Goal: Communication & Community: Answer question/provide support

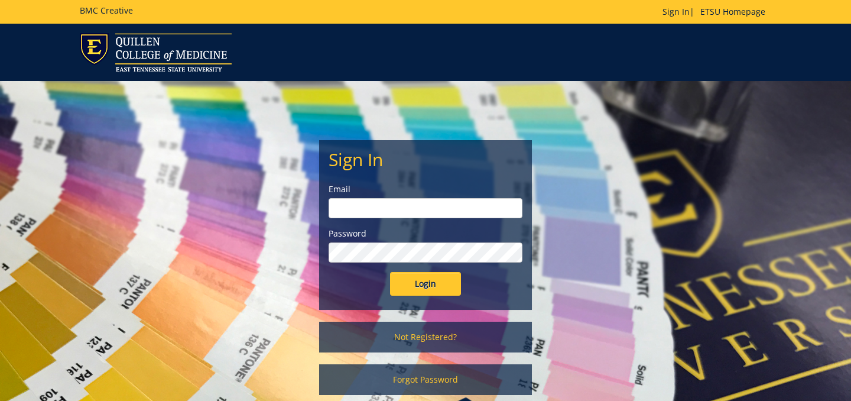
click at [411, 210] on input "email" at bounding box center [425, 208] width 194 height 20
type input "duesing@etsu.edu"
click at [390, 272] on input "Login" at bounding box center [425, 284] width 71 height 24
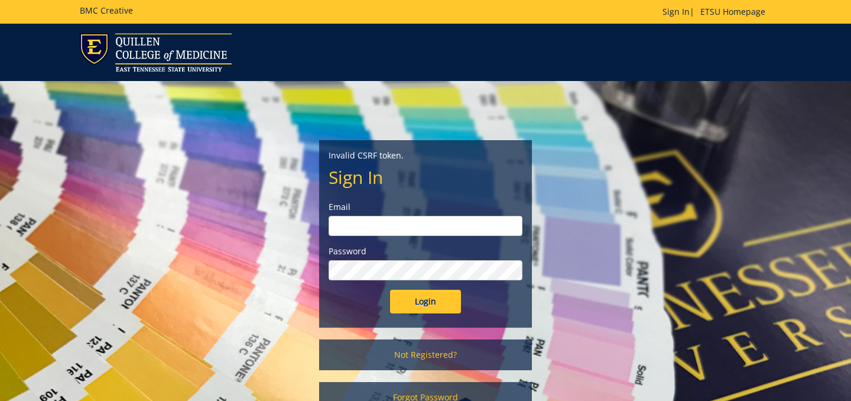
click at [414, 229] on input "email" at bounding box center [425, 226] width 194 height 20
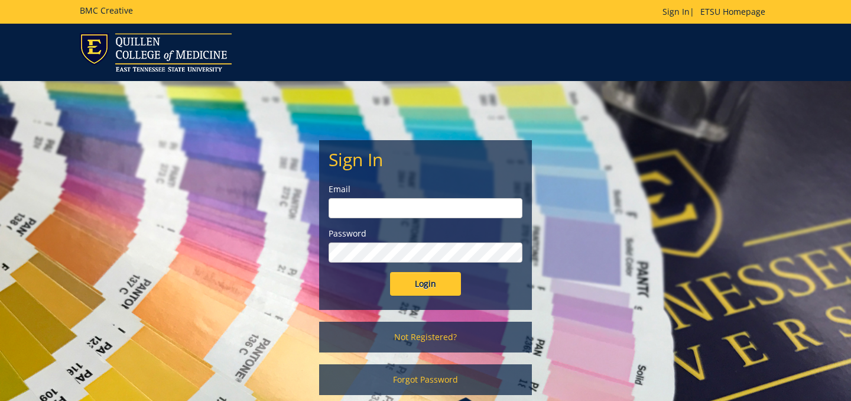
click at [393, 207] on input "email" at bounding box center [425, 208] width 194 height 20
type input "[PERSON_NAME][EMAIL_ADDRESS][DOMAIN_NAME]"
click at [390, 272] on input "Login" at bounding box center [425, 284] width 71 height 24
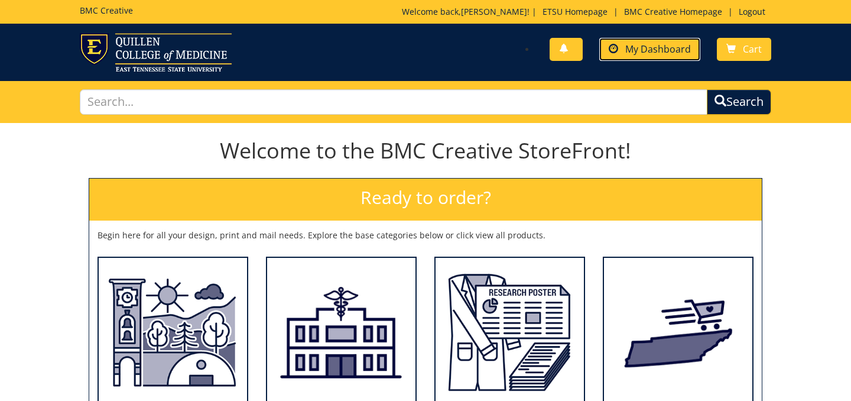
click at [664, 47] on span "My Dashboard" at bounding box center [658, 49] width 66 height 13
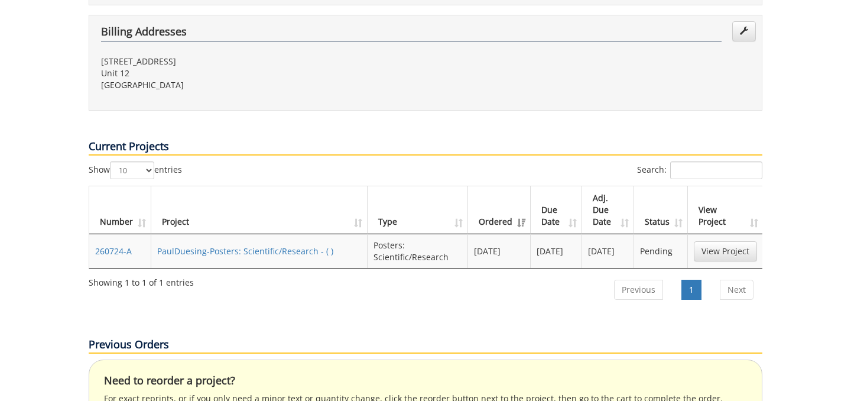
scroll to position [363, 0]
click at [699, 240] on link "View Project" at bounding box center [725, 250] width 63 height 20
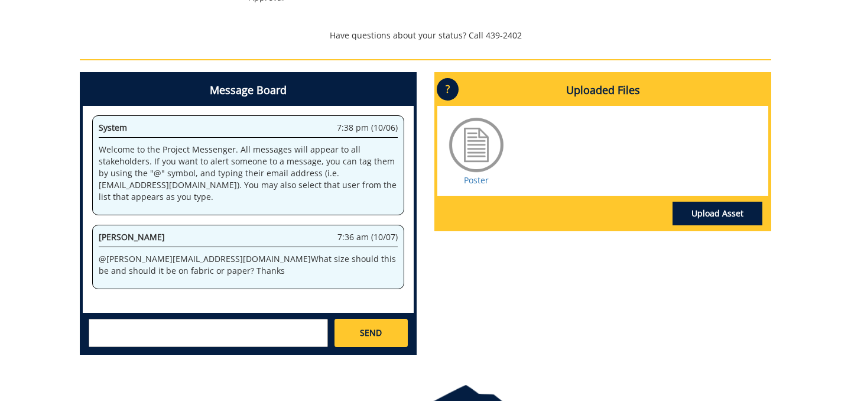
scroll to position [406, 0]
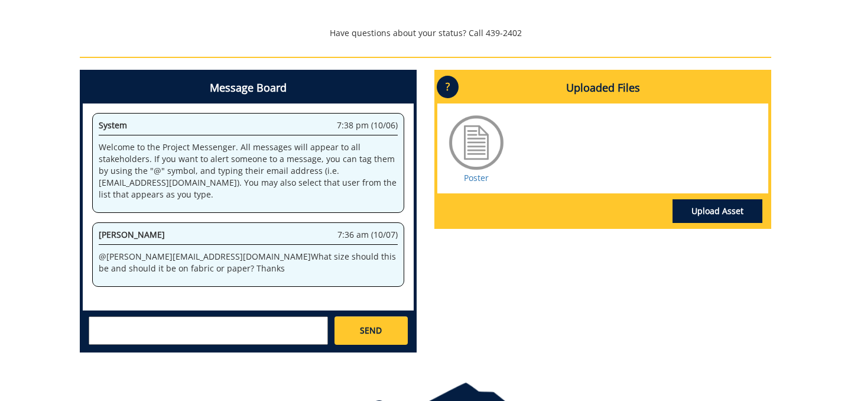
click at [233, 329] on textarea at bounding box center [208, 330] width 239 height 28
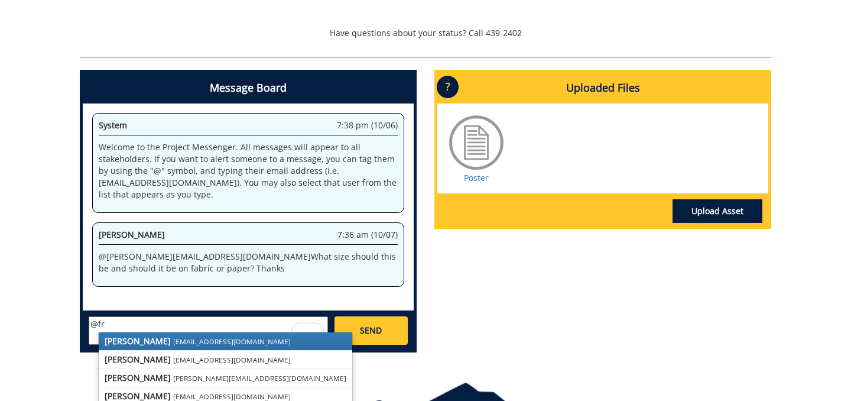
click at [210, 337] on small "conleyga@etsu.edu" at bounding box center [232, 340] width 118 height 9
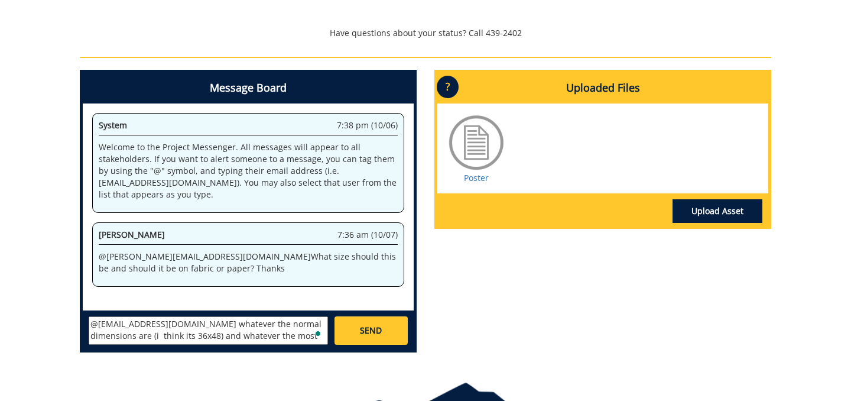
scroll to position [9, 0]
type textarea "@conleyga@etsu.edu whatever the normal dimensions are (i think its 36x48) and w…"
click at [378, 330] on span "SEND" at bounding box center [371, 330] width 22 height 12
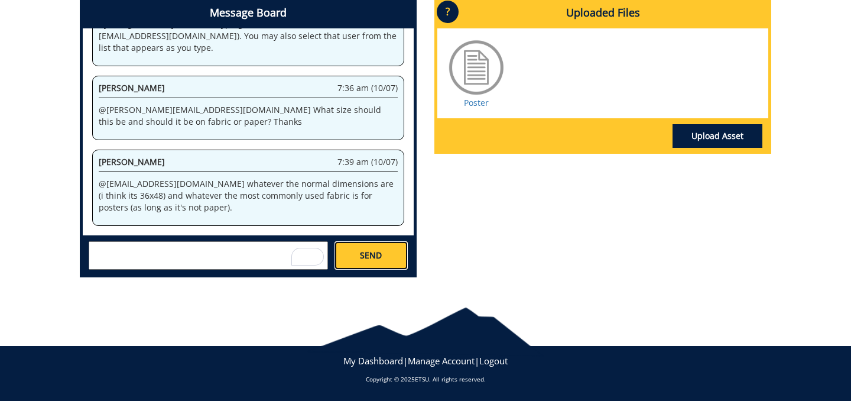
scroll to position [7598, 0]
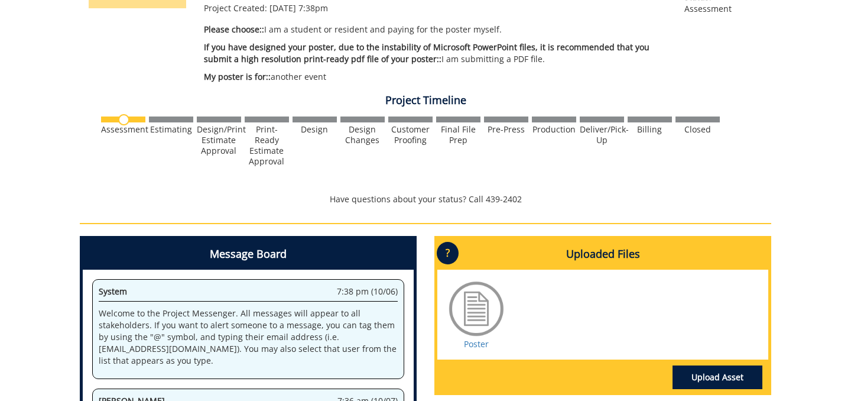
scroll to position [239, 0]
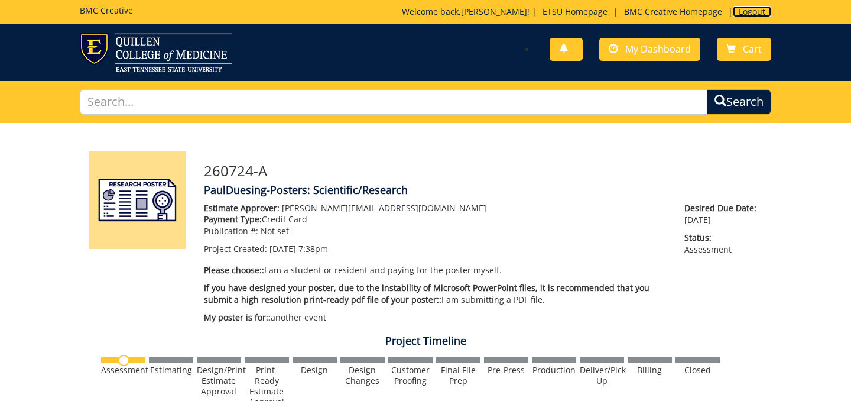
click at [748, 12] on link "Logout" at bounding box center [752, 11] width 38 height 11
